Goal: Transaction & Acquisition: Purchase product/service

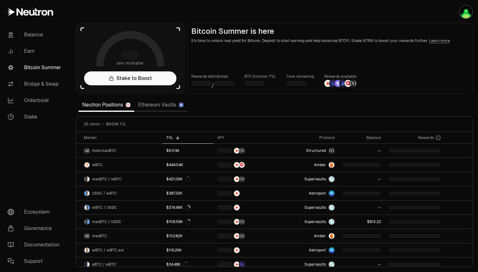
click at [156, 108] on link "Ethereum Vaults" at bounding box center [160, 105] width 53 height 13
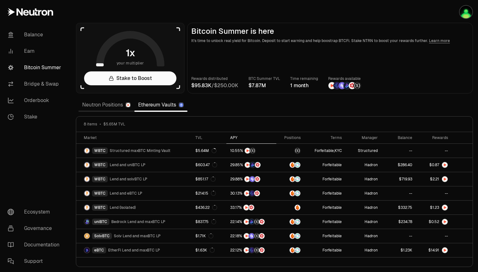
click at [230, 134] on th "APY" at bounding box center [251, 138] width 50 height 12
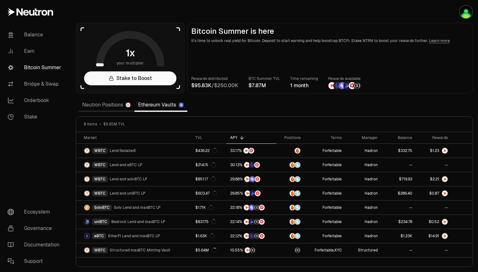
click at [103, 108] on link "Neutron Positions" at bounding box center [106, 105] width 56 height 13
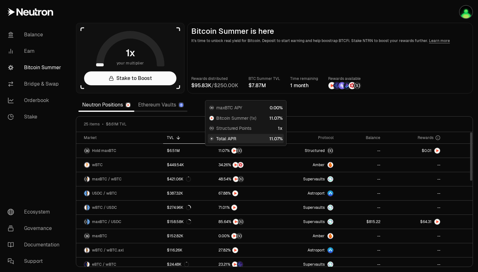
click at [223, 138] on span "Total APR" at bounding box center [226, 139] width 20 height 6
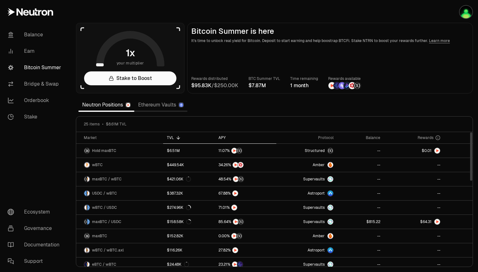
click at [221, 137] on div "APY" at bounding box center [245, 137] width 54 height 5
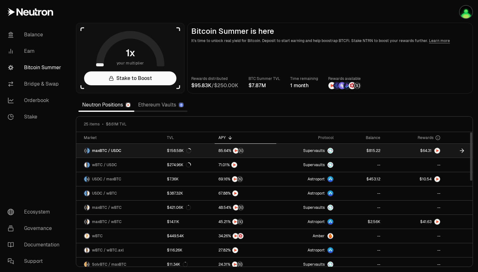
click at [462, 152] on icon at bounding box center [463, 151] width 2 height 4
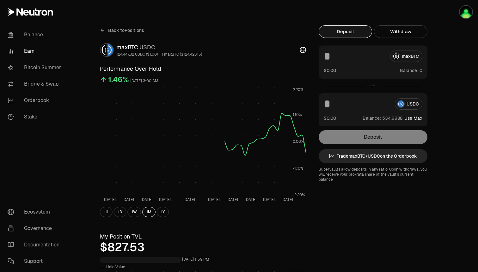
click at [419, 118] on button "Use Max" at bounding box center [413, 118] width 18 height 6
type input "**********"
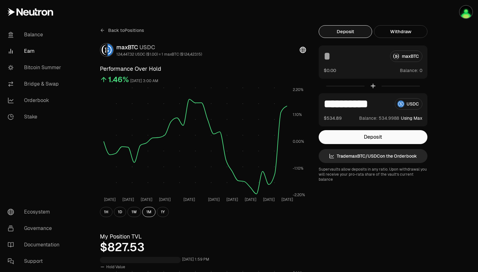
click at [416, 117] on button "Using Max" at bounding box center [411, 118] width 21 height 6
click at [384, 134] on button "Deposit" at bounding box center [373, 137] width 109 height 14
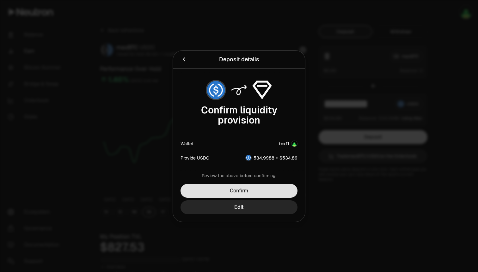
click at [255, 190] on button "Confirm" at bounding box center [238, 191] width 117 height 14
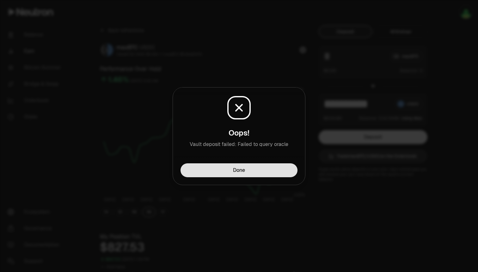
click at [248, 169] on button "Done" at bounding box center [238, 170] width 117 height 14
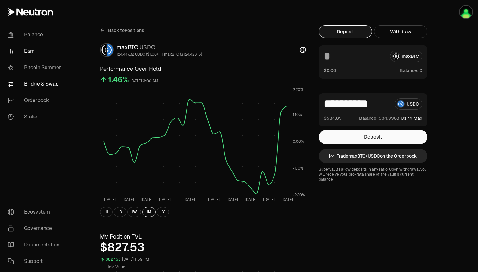
click at [40, 82] on link "Bridge & Swap" at bounding box center [36, 84] width 66 height 16
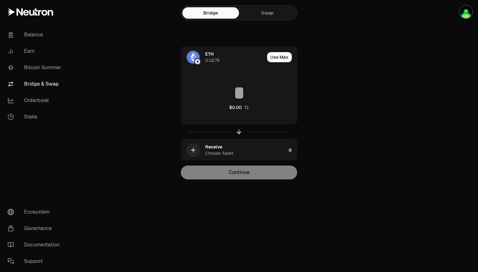
click at [260, 15] on link "Swap" at bounding box center [267, 12] width 57 height 11
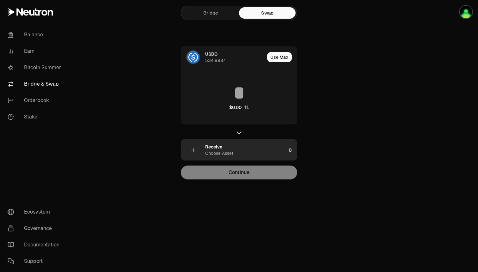
click at [245, 152] on div "Receive Choose Asset" at bounding box center [245, 150] width 81 height 13
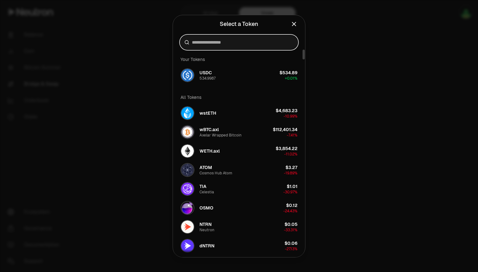
click at [230, 45] on input at bounding box center [243, 42] width 102 height 6
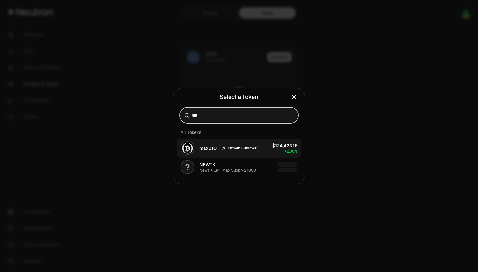
type input "***"
click at [273, 150] on div "$124,423.15 + 2.06%" at bounding box center [284, 148] width 25 height 11
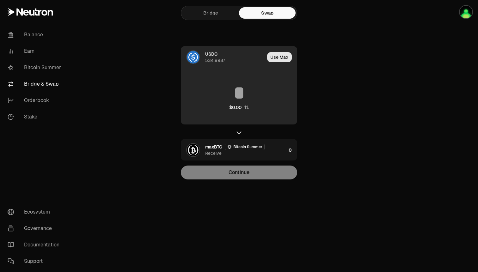
click at [272, 61] on button "Use Max" at bounding box center [279, 57] width 25 height 10
click at [204, 91] on input "**********" at bounding box center [239, 92] width 116 height 19
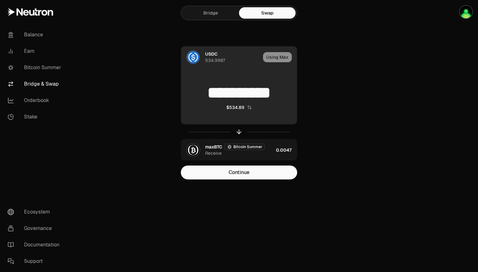
type input "**********"
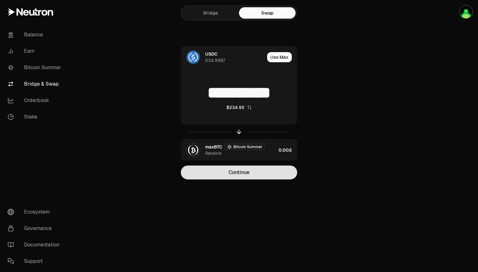
click at [271, 174] on button "Continue" at bounding box center [239, 173] width 116 height 14
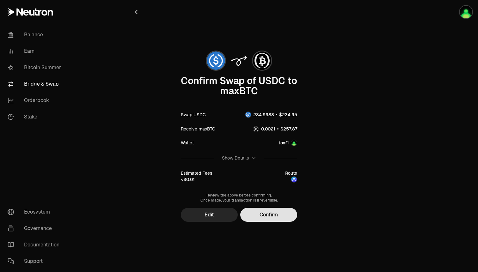
click at [269, 218] on button "Confirm" at bounding box center [268, 215] width 57 height 14
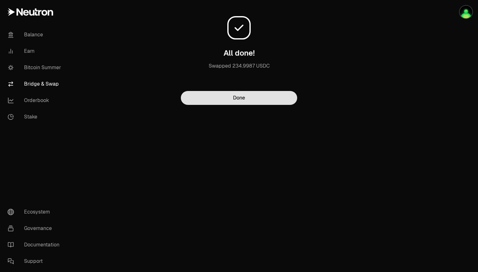
click at [210, 97] on button "Done" at bounding box center [239, 98] width 116 height 14
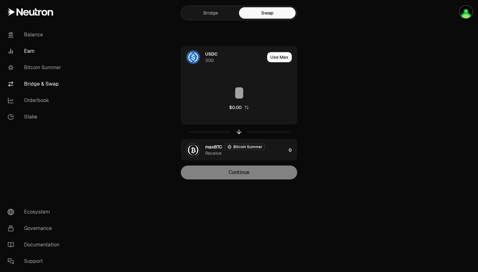
click at [23, 48] on link "Earn" at bounding box center [36, 51] width 66 height 16
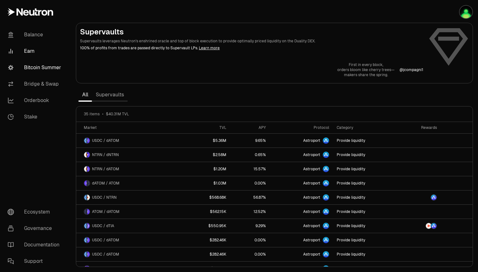
click at [27, 65] on link "Bitcoin Summer" at bounding box center [36, 67] width 66 height 16
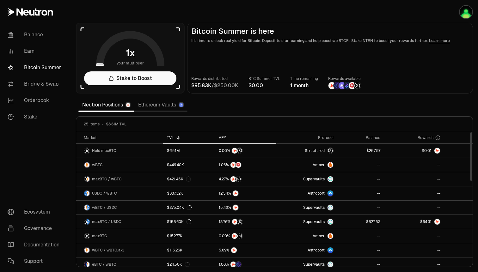
click at [220, 138] on div "APY" at bounding box center [245, 137] width 53 height 5
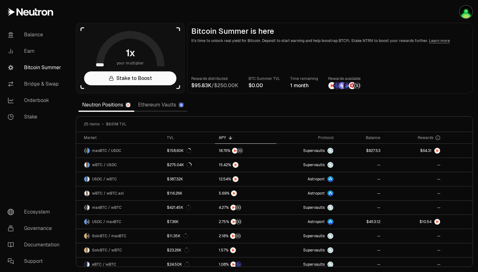
click at [153, 105] on link "Ethereum Vaults" at bounding box center [160, 105] width 53 height 13
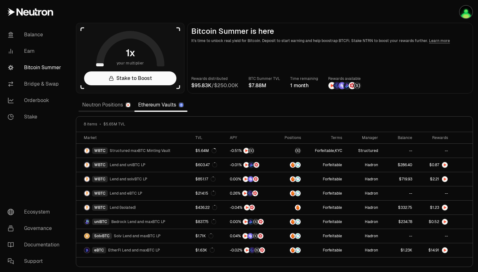
click at [101, 105] on link "Neutron Positions" at bounding box center [106, 105] width 56 height 13
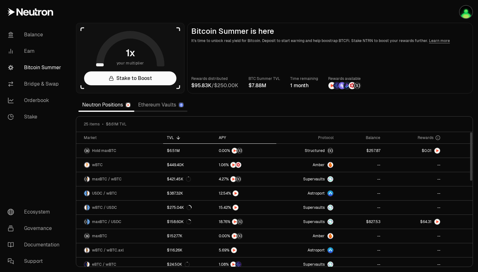
click at [222, 138] on div "APY" at bounding box center [245, 137] width 53 height 5
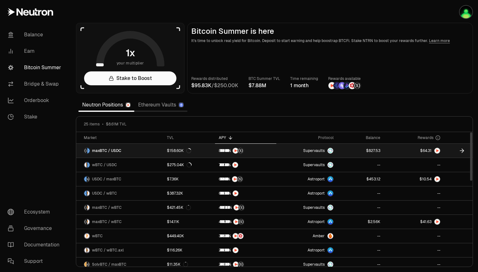
click at [275, 150] on link at bounding box center [245, 151] width 61 height 14
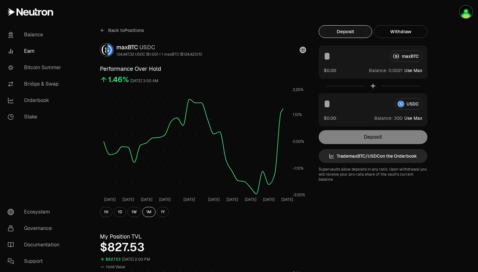
click at [115, 31] on span "Back to Positions" at bounding box center [126, 30] width 36 height 6
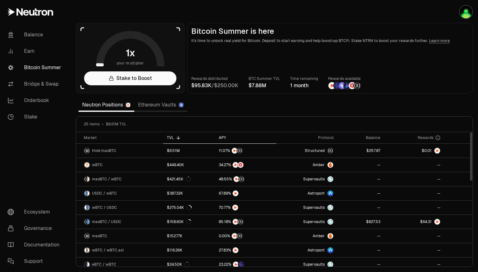
click at [224, 136] on div "APY" at bounding box center [245, 137] width 53 height 5
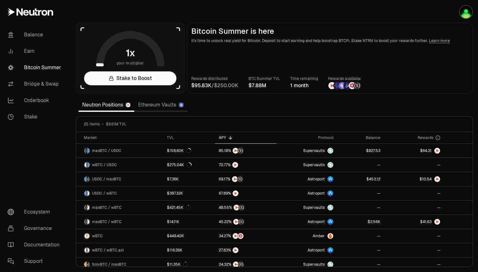
click at [162, 105] on link "Ethereum Vaults" at bounding box center [160, 105] width 53 height 13
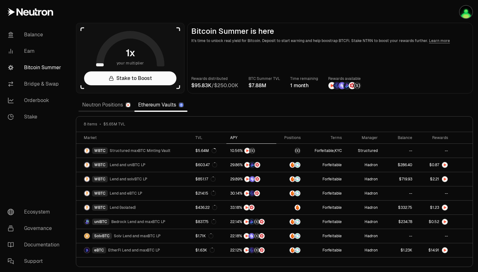
click at [240, 141] on th "APY" at bounding box center [251, 138] width 50 height 12
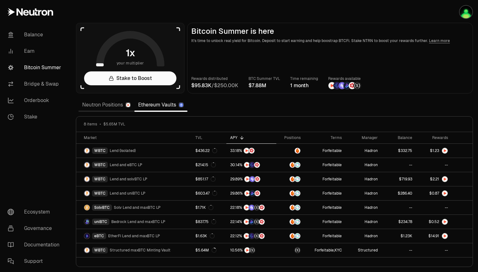
click at [109, 106] on link "Neutron Positions" at bounding box center [106, 105] width 56 height 13
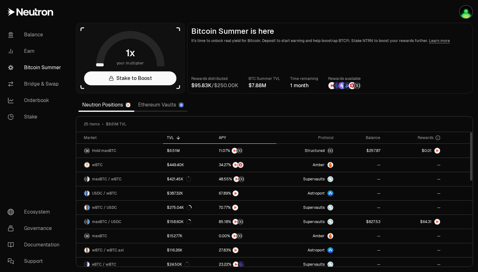
click at [220, 138] on div "APY" at bounding box center [245, 137] width 53 height 5
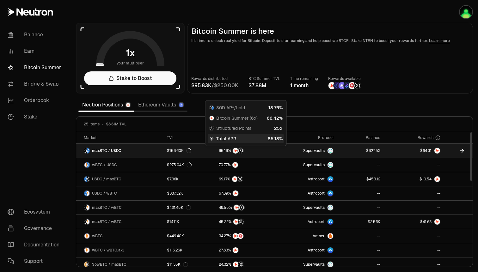
click at [281, 151] on link "Supervaults" at bounding box center [306, 151] width 61 height 14
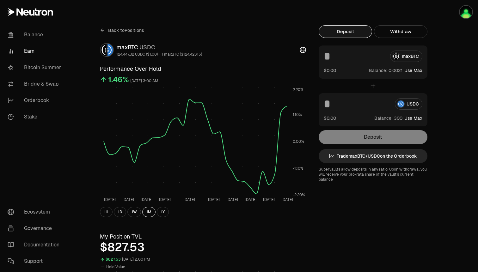
click at [418, 116] on button "Use Max" at bounding box center [413, 118] width 18 height 6
type input "***"
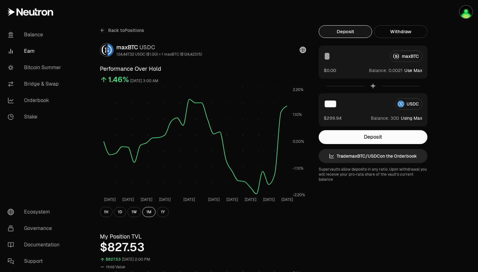
click at [417, 70] on button "Use Max" at bounding box center [413, 70] width 18 height 6
type input "**********"
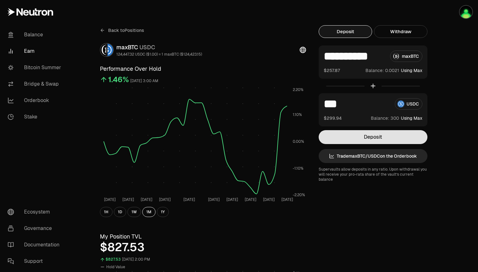
click at [379, 137] on button "Deposit" at bounding box center [373, 137] width 109 height 14
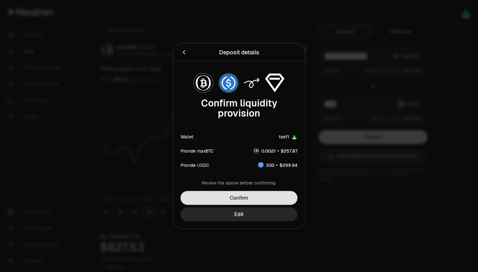
click at [250, 199] on button "Confirm" at bounding box center [238, 198] width 117 height 14
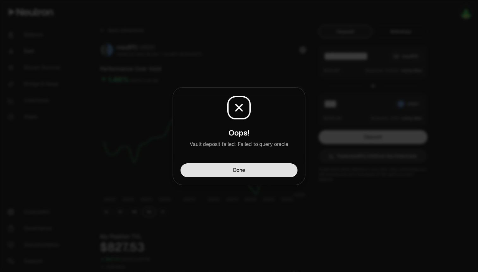
click at [244, 168] on button "Done" at bounding box center [238, 170] width 117 height 14
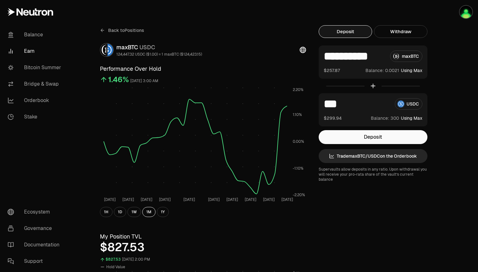
click at [406, 70] on button "Using Max" at bounding box center [411, 70] width 21 height 6
click at [419, 71] on button "Using Max" at bounding box center [411, 70] width 21 height 6
click at [32, 52] on link "Earn" at bounding box center [36, 51] width 66 height 16
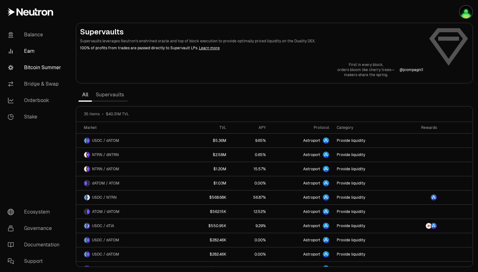
click at [38, 73] on link "Bitcoin Summer" at bounding box center [36, 67] width 66 height 16
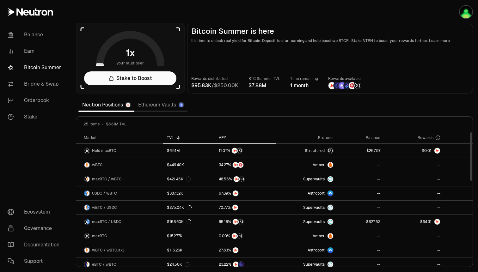
click at [224, 136] on div "APY" at bounding box center [245, 137] width 53 height 5
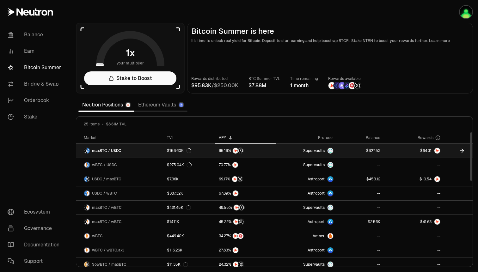
click at [345, 151] on link at bounding box center [360, 151] width 47 height 14
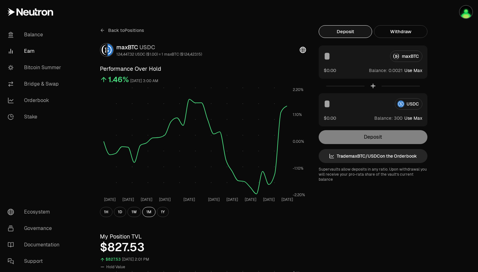
click at [420, 69] on button "Use Max" at bounding box center [413, 70] width 18 height 6
type input "**********"
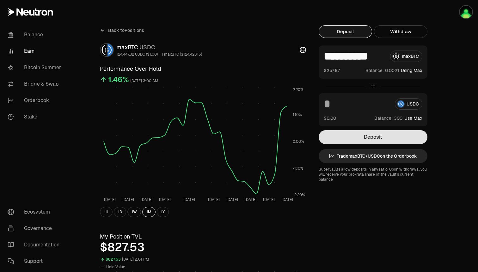
click at [369, 139] on button "Deposit" at bounding box center [373, 137] width 109 height 14
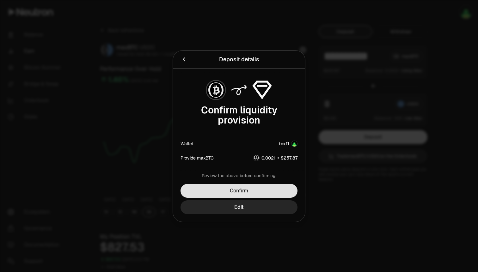
click at [263, 189] on button "Confirm" at bounding box center [238, 191] width 117 height 14
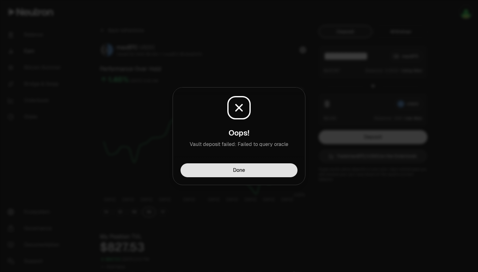
click at [259, 171] on button "Done" at bounding box center [238, 170] width 117 height 14
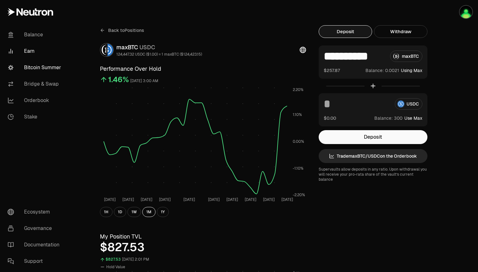
click at [43, 69] on link "Bitcoin Summer" at bounding box center [36, 67] width 66 height 16
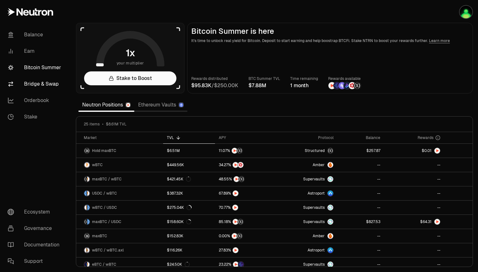
click at [40, 83] on link "Bridge & Swap" at bounding box center [36, 84] width 66 height 16
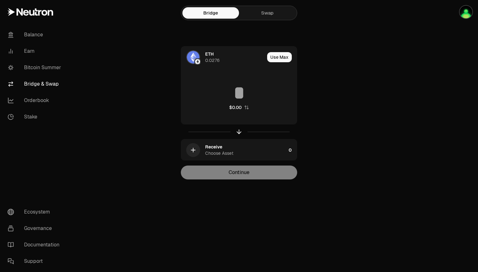
click at [259, 12] on link "Swap" at bounding box center [267, 12] width 57 height 11
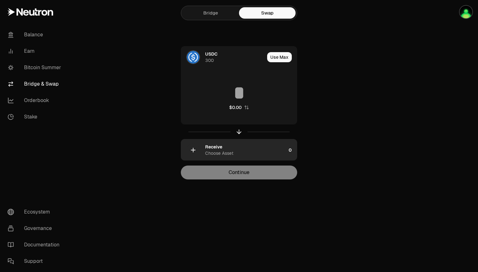
click at [256, 149] on div "Receive Choose Asset" at bounding box center [245, 150] width 81 height 13
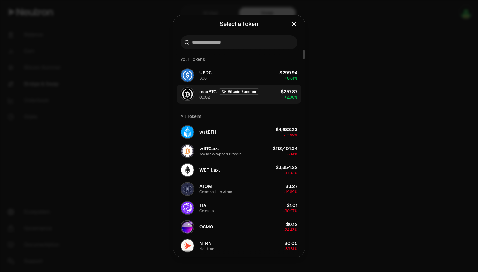
click at [272, 96] on button "maxBTC Bitcoin Summer 0.002 $257.87 + 2.06%" at bounding box center [239, 94] width 125 height 19
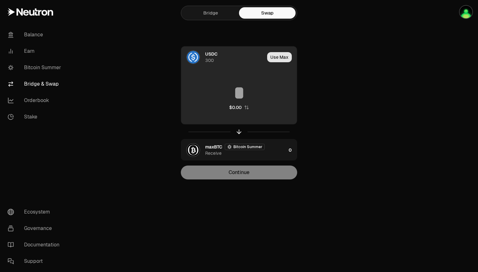
click at [284, 60] on button "Use Max" at bounding box center [279, 57] width 25 height 10
type input "***"
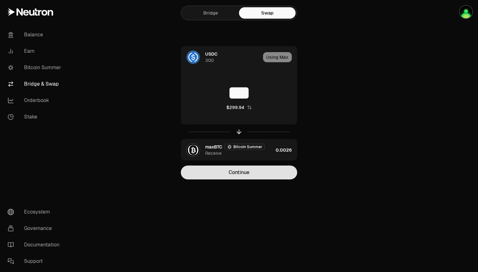
click at [268, 169] on button "Continue" at bounding box center [239, 173] width 116 height 14
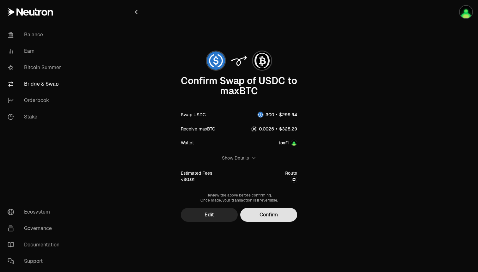
click at [267, 213] on button "Confirm" at bounding box center [268, 215] width 57 height 14
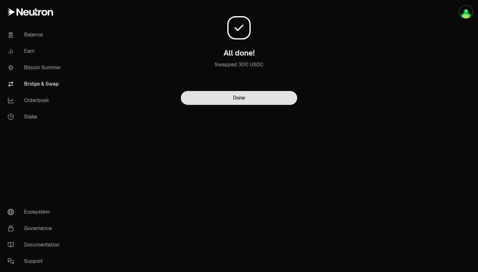
click at [212, 97] on button "Done" at bounding box center [239, 98] width 116 height 14
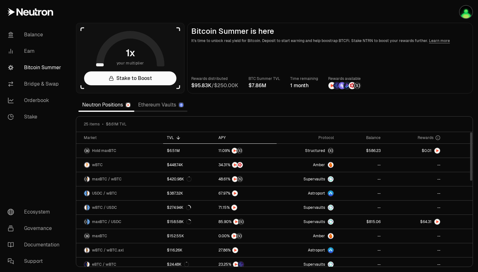
click at [220, 139] on div "APY" at bounding box center [245, 137] width 54 height 5
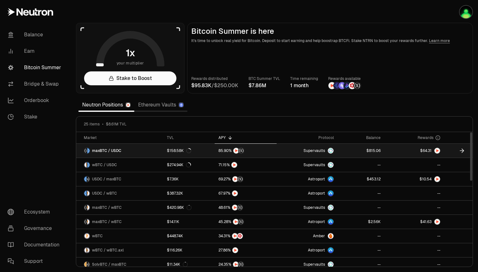
click at [290, 150] on link "Supervaults" at bounding box center [307, 151] width 61 height 14
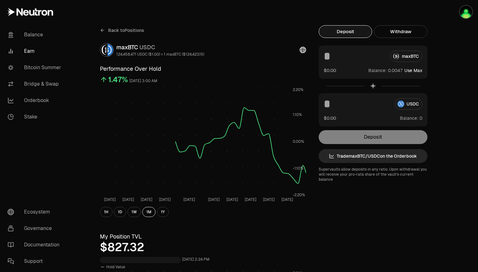
click at [416, 69] on button "Use Max" at bounding box center [413, 70] width 18 height 6
type input "**********"
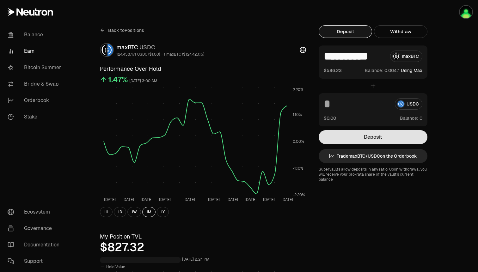
click at [377, 139] on button "Deposit" at bounding box center [373, 137] width 109 height 14
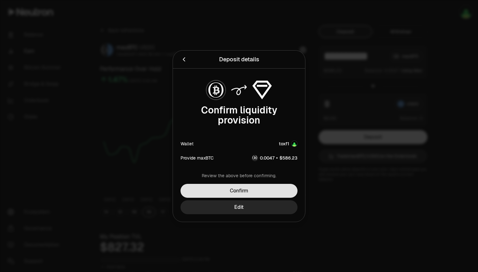
click at [270, 192] on button "Confirm" at bounding box center [238, 191] width 117 height 14
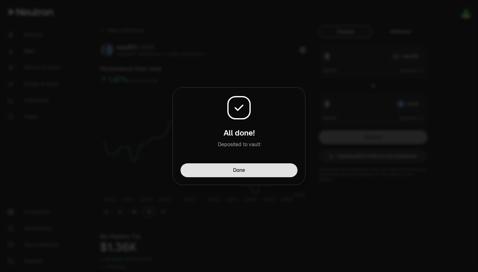
click at [258, 170] on button "Done" at bounding box center [238, 170] width 117 height 14
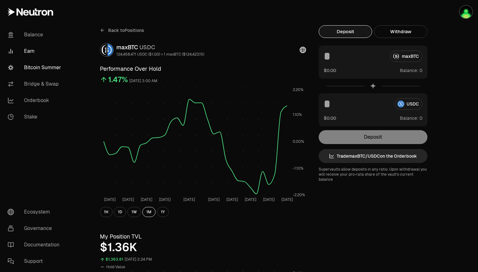
click at [43, 68] on link "Bitcoin Summer" at bounding box center [36, 67] width 66 height 16
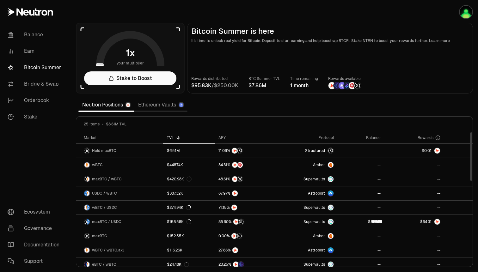
click at [150, 105] on link "Ethereum Vaults" at bounding box center [160, 105] width 53 height 13
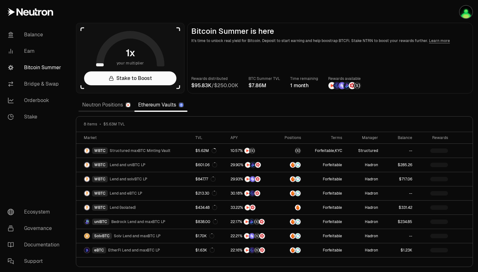
click at [107, 102] on link "Neutron Positions" at bounding box center [106, 105] width 56 height 13
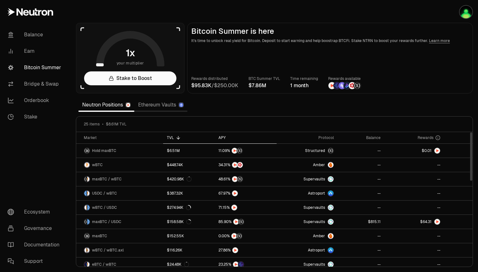
click at [220, 138] on div "APY" at bounding box center [245, 137] width 54 height 5
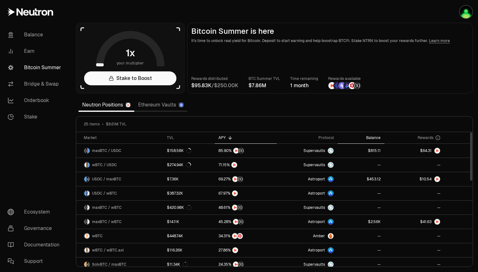
click at [376, 137] on div "Balance" at bounding box center [360, 137] width 39 height 5
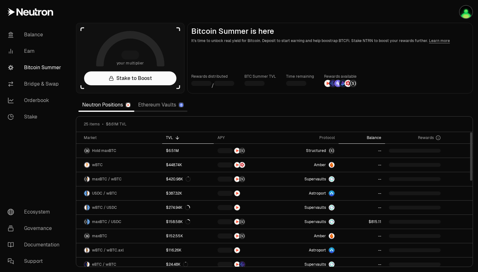
click at [370, 137] on div "Balance" at bounding box center [361, 137] width 39 height 5
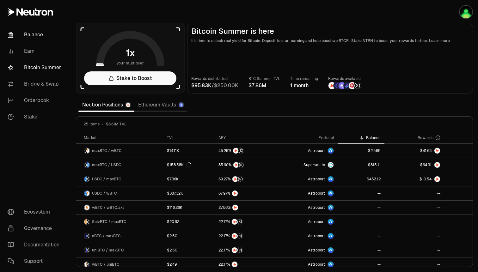
click at [25, 40] on link "Balance" at bounding box center [36, 35] width 66 height 16
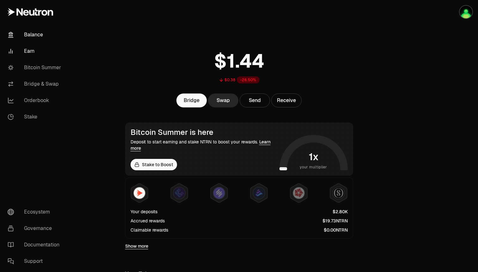
click at [31, 55] on link "Earn" at bounding box center [36, 51] width 66 height 16
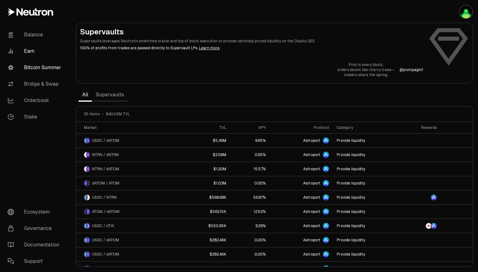
click at [32, 68] on link "Bitcoin Summer" at bounding box center [36, 67] width 66 height 16
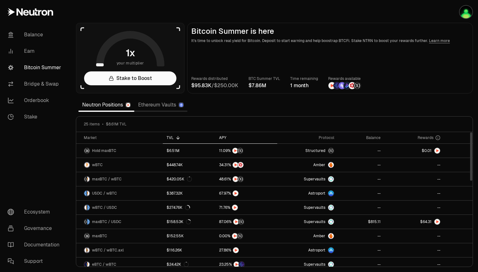
click at [225, 137] on div "APY" at bounding box center [246, 137] width 54 height 5
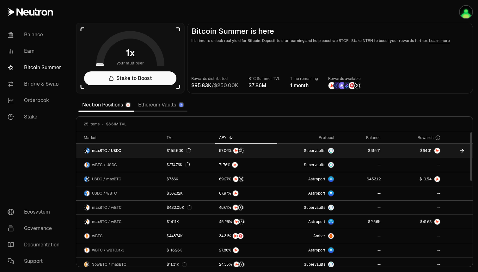
click at [288, 150] on link "Supervaults" at bounding box center [307, 151] width 61 height 14
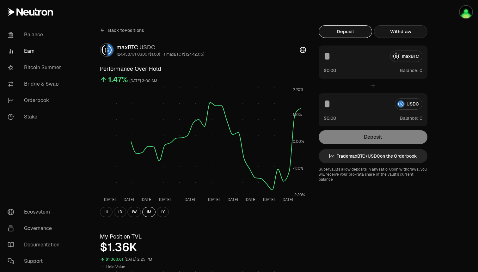
click at [392, 31] on button "Withdraw" at bounding box center [400, 31] width 53 height 13
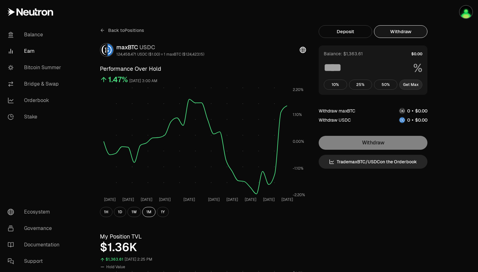
click at [410, 84] on button "Get Max" at bounding box center [410, 85] width 23 height 10
type input "***"
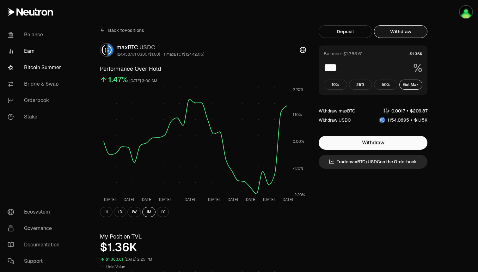
click at [39, 70] on link "Bitcoin Summer" at bounding box center [36, 67] width 66 height 16
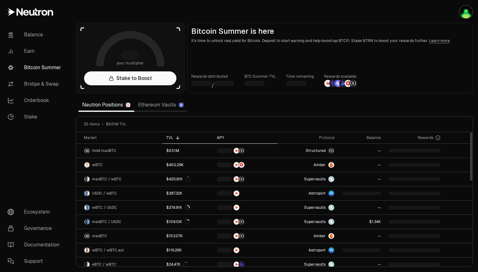
click at [219, 138] on div "APY" at bounding box center [245, 137] width 57 height 5
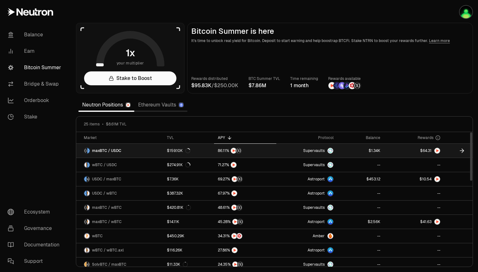
click at [357, 150] on link at bounding box center [360, 151] width 47 height 14
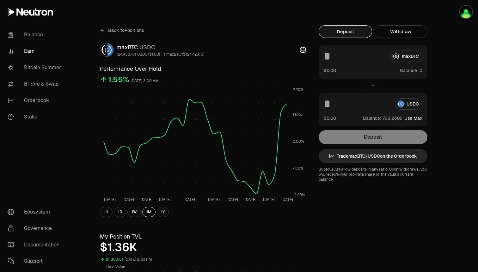
click at [417, 119] on button "Use Max" at bounding box center [413, 118] width 18 height 6
type input "**********"
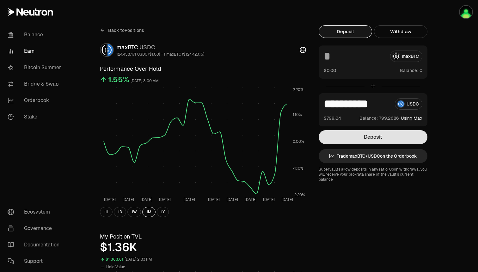
click at [398, 140] on button "Deposit" at bounding box center [373, 137] width 109 height 14
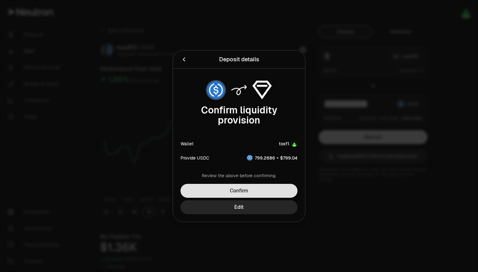
click at [253, 192] on button "Confirm" at bounding box center [238, 191] width 117 height 14
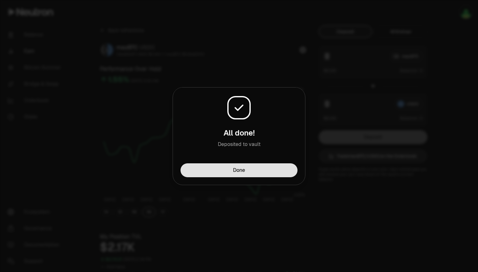
click at [245, 169] on button "Done" at bounding box center [238, 170] width 117 height 14
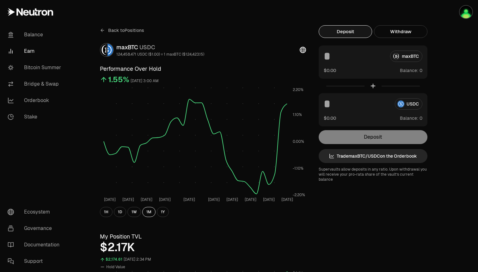
click at [28, 49] on link "Earn" at bounding box center [36, 51] width 66 height 16
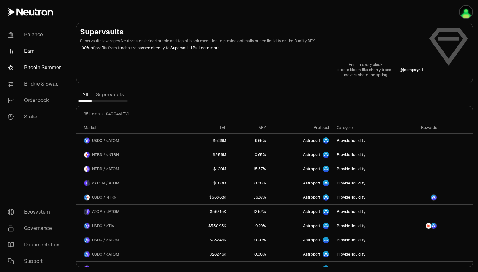
click at [30, 65] on link "Bitcoin Summer" at bounding box center [36, 67] width 66 height 16
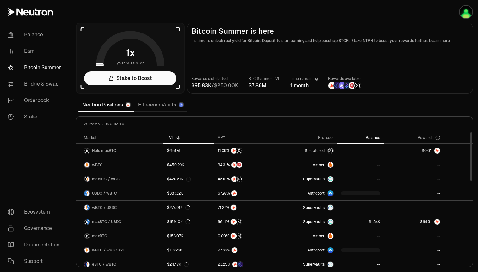
click at [374, 139] on div "Balance" at bounding box center [360, 137] width 39 height 5
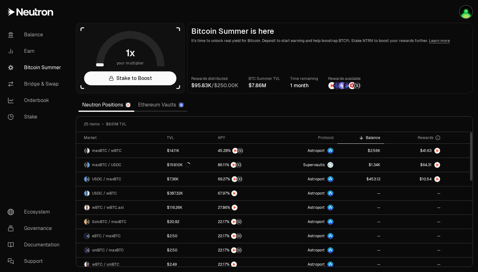
click at [156, 105] on link "Ethereum Vaults" at bounding box center [160, 105] width 53 height 13
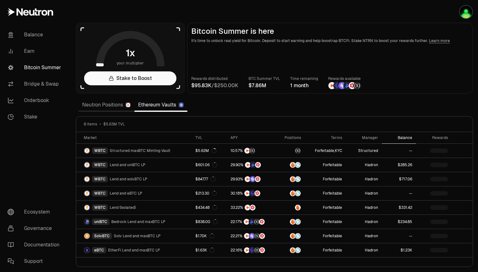
click at [409, 137] on div "Balance" at bounding box center [399, 137] width 27 height 5
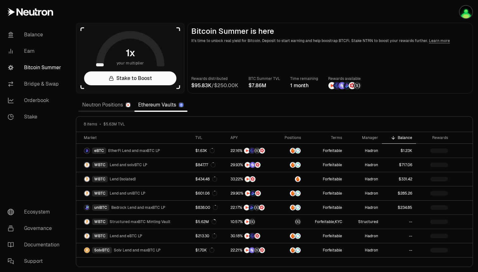
click at [103, 105] on link "Neutron Positions" at bounding box center [106, 105] width 56 height 13
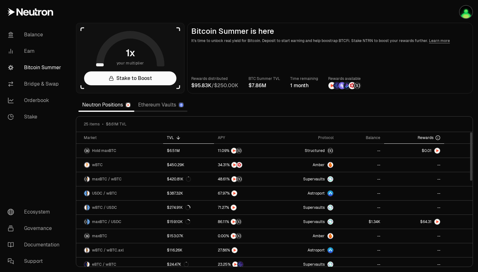
click at [425, 137] on span "Rewards" at bounding box center [426, 137] width 16 height 5
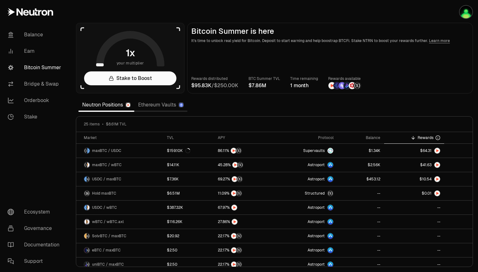
click at [150, 108] on link "Ethereum Vaults" at bounding box center [160, 105] width 53 height 13
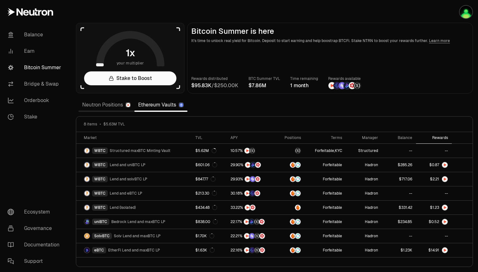
click at [442, 139] on div "Rewards" at bounding box center [434, 137] width 28 height 5
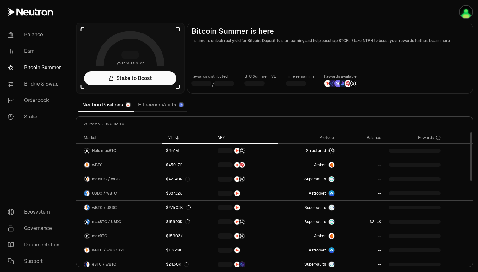
click at [225, 137] on div "APY" at bounding box center [245, 137] width 57 height 5
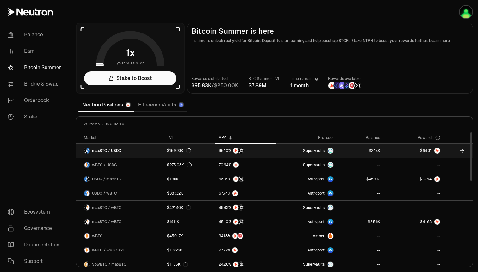
click at [348, 151] on link at bounding box center [360, 151] width 47 height 14
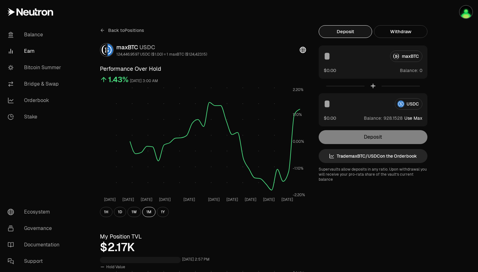
click at [417, 119] on button "Use Max" at bounding box center [413, 118] width 18 height 6
type input "**********"
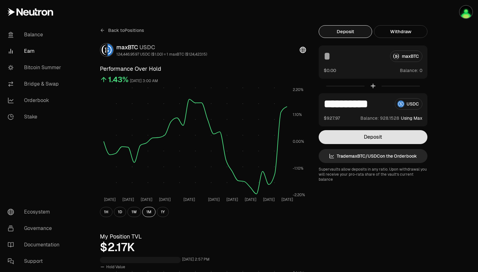
click at [380, 135] on button "Deposit" at bounding box center [373, 137] width 109 height 14
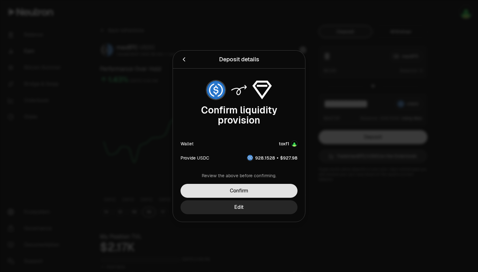
click at [265, 188] on button "Confirm" at bounding box center [238, 191] width 117 height 14
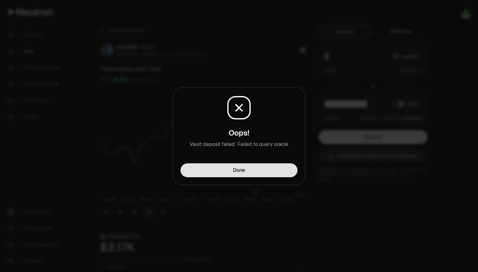
click at [257, 172] on button "Done" at bounding box center [238, 170] width 117 height 14
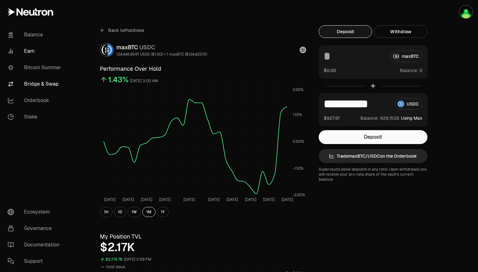
click at [46, 84] on link "Bridge & Swap" at bounding box center [36, 84] width 66 height 16
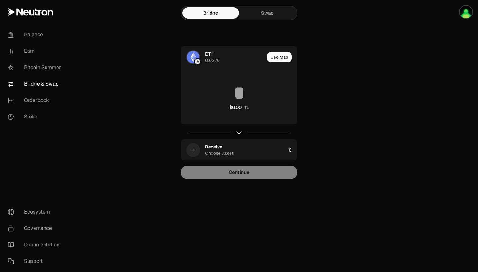
click at [268, 20] on div "Bridge Swap" at bounding box center [239, 13] width 116 height 16
click at [264, 15] on link "Swap" at bounding box center [267, 12] width 57 height 11
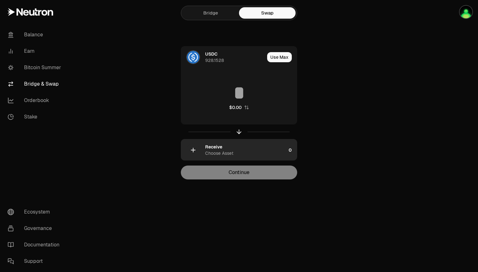
click at [258, 148] on div "Receive Choose Asset" at bounding box center [245, 150] width 81 height 13
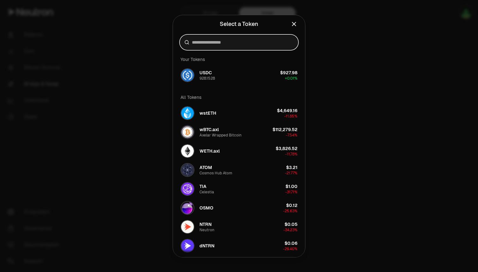
click at [225, 42] on input at bounding box center [243, 42] width 102 height 6
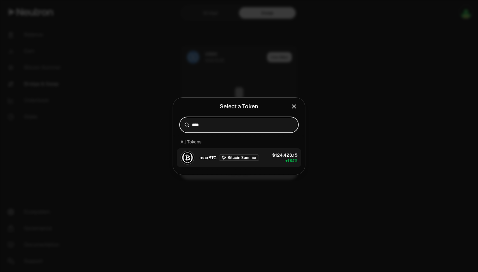
type input "****"
click at [209, 157] on span "maxBTC" at bounding box center [207, 158] width 17 height 6
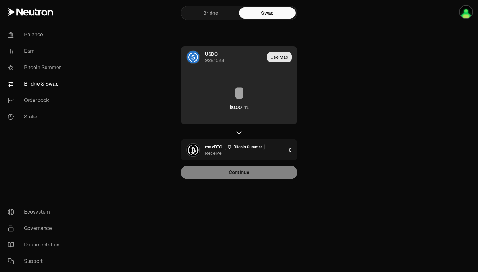
click at [276, 57] on button "Use Max" at bounding box center [279, 57] width 25 height 10
click at [204, 96] on input "**********" at bounding box center [239, 92] width 116 height 19
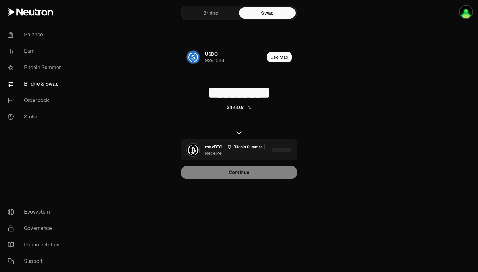
type input "**********"
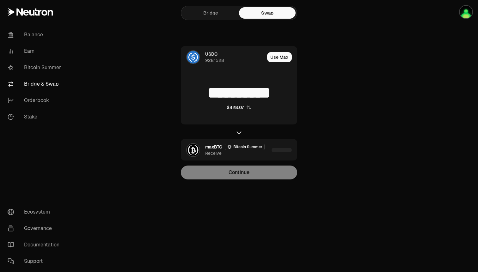
click at [335, 128] on div "**********" at bounding box center [239, 112] width 212 height 133
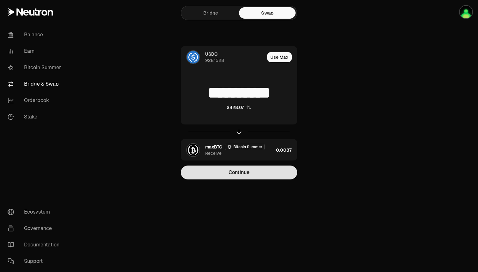
click at [268, 172] on button "Continue" at bounding box center [239, 173] width 116 height 14
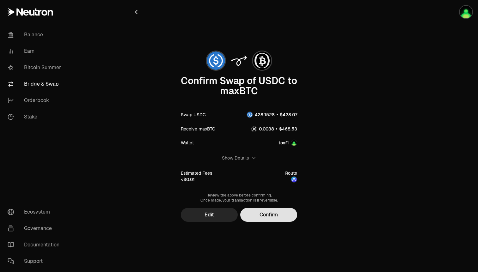
click at [268, 219] on button "Confirm" at bounding box center [268, 215] width 57 height 14
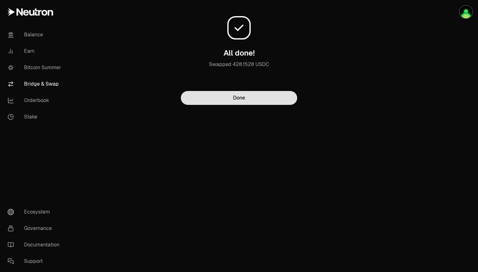
click at [238, 99] on button "Done" at bounding box center [239, 98] width 116 height 14
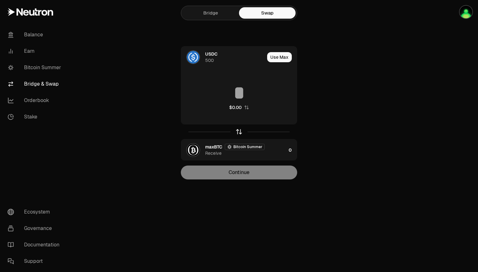
click at [238, 131] on icon "button" at bounding box center [238, 131] width 7 height 7
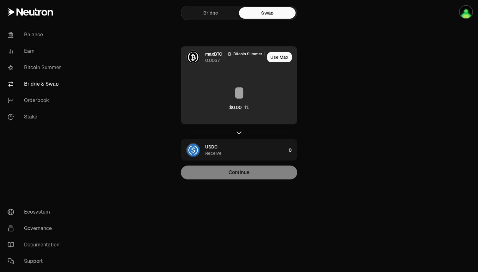
click at [263, 89] on input at bounding box center [239, 92] width 116 height 19
paste input "**********"
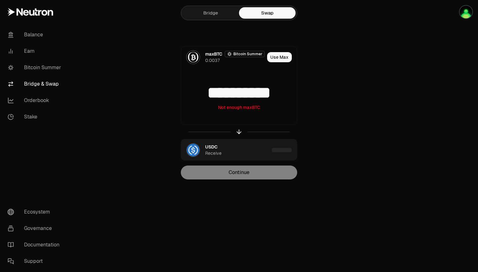
type input "**********"
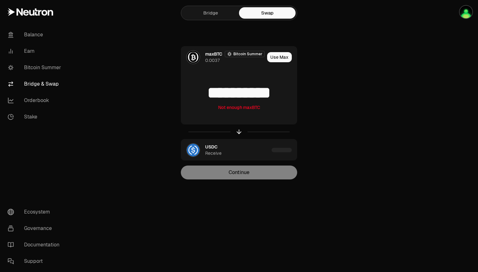
click at [326, 113] on div "**********" at bounding box center [239, 112] width 212 height 133
click at [51, 70] on link "Bitcoin Summer" at bounding box center [36, 67] width 66 height 16
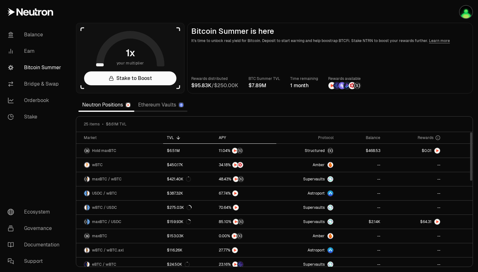
click at [223, 138] on div "APY" at bounding box center [246, 137] width 54 height 5
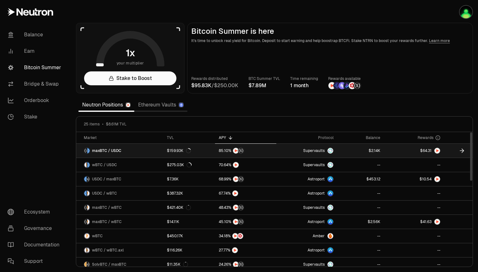
click at [354, 149] on link at bounding box center [360, 151] width 47 height 14
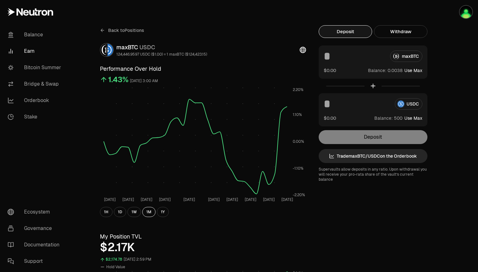
click at [416, 73] on button "Use Max" at bounding box center [413, 70] width 18 height 6
type input "**********"
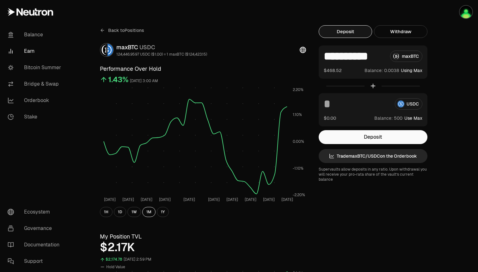
click at [418, 119] on button "Use Max" at bounding box center [413, 118] width 18 height 6
type input "***"
click at [380, 136] on button "Deposit" at bounding box center [373, 137] width 109 height 14
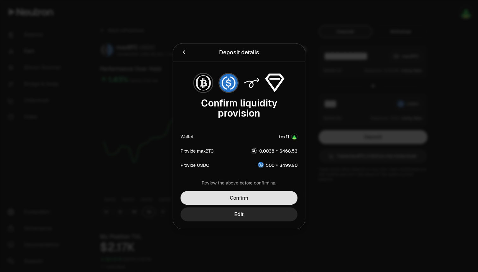
click at [250, 198] on button "Confirm" at bounding box center [238, 198] width 117 height 14
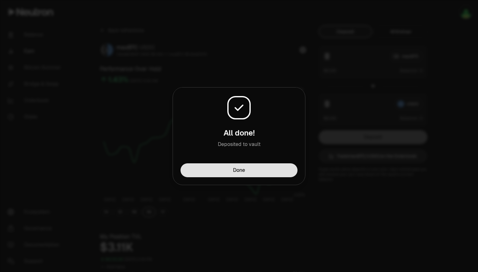
click at [251, 171] on button "Done" at bounding box center [238, 170] width 117 height 14
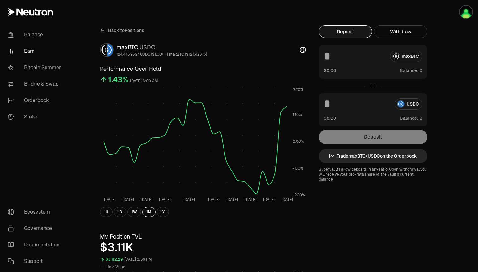
scroll to position [10, 0]
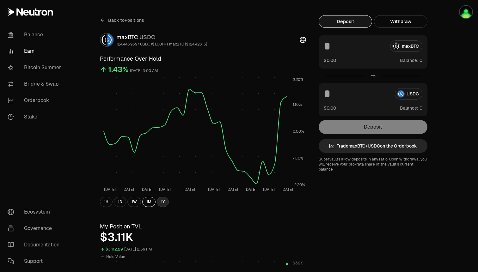
click at [162, 202] on button "1Y" at bounding box center [163, 202] width 12 height 10
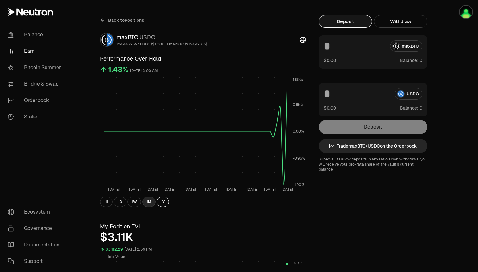
click at [152, 204] on button "1M" at bounding box center [148, 202] width 13 height 10
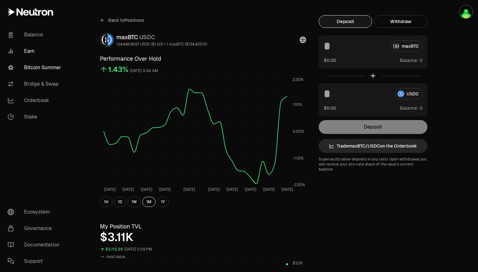
click at [44, 70] on link "Bitcoin Summer" at bounding box center [36, 67] width 66 height 16
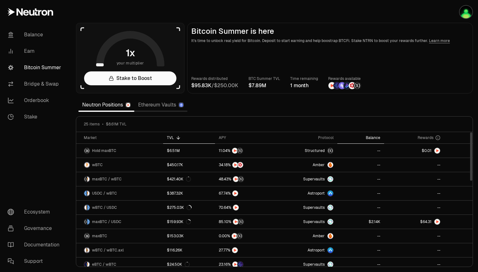
click at [373, 137] on div "Balance" at bounding box center [360, 137] width 39 height 5
